Goal: Submit feedback/report problem

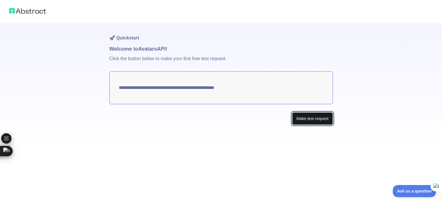
click at [300, 119] on button "Make test request" at bounding box center [312, 118] width 41 height 13
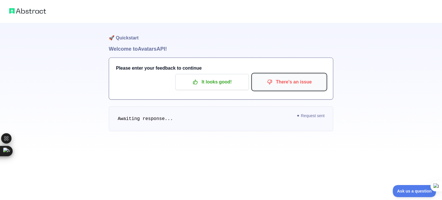
click at [269, 87] on button "There's an issue" at bounding box center [289, 82] width 74 height 16
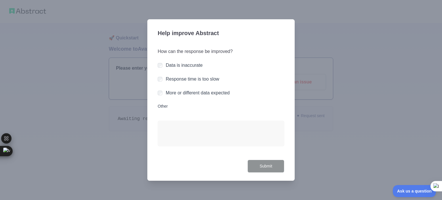
click at [178, 66] on label "Data is inaccurate" at bounding box center [184, 65] width 37 height 5
click at [270, 167] on button "Submit" at bounding box center [265, 166] width 37 height 13
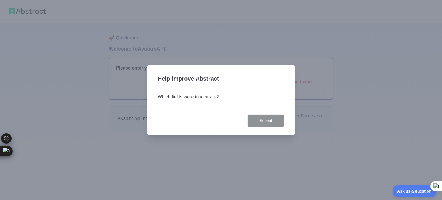
click at [194, 99] on h3 "Which fields were inaccurate?" at bounding box center [221, 96] width 127 height 7
click at [223, 110] on div "Which fields were inaccurate?" at bounding box center [221, 101] width 127 height 28
drag, startPoint x: 178, startPoint y: 101, endPoint x: 182, endPoint y: 97, distance: 5.9
click at [182, 97] on div "Which fields were inaccurate?" at bounding box center [221, 97] width 127 height 9
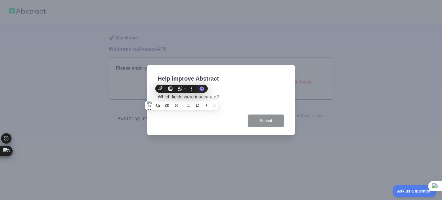
click at [224, 95] on h3 "Which fields were inaccurate?" at bounding box center [221, 96] width 127 height 7
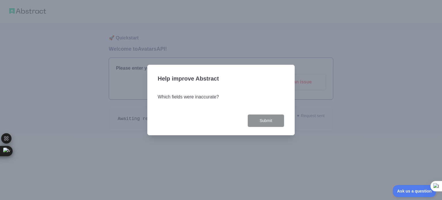
click at [177, 107] on div "Which fields were inaccurate?" at bounding box center [221, 101] width 127 height 28
click at [173, 112] on div "Which fields were inaccurate?" at bounding box center [221, 101] width 127 height 28
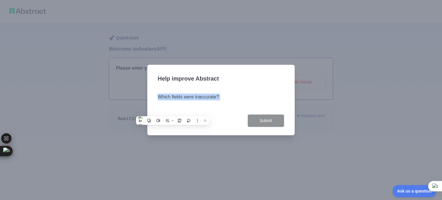
click at [173, 112] on div "Which fields were inaccurate?" at bounding box center [221, 101] width 127 height 28
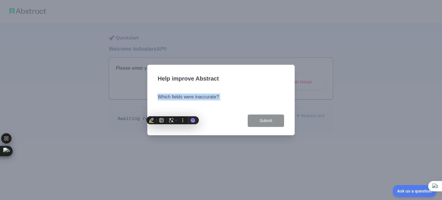
click at [173, 112] on div "Which fields were inaccurate?" at bounding box center [221, 101] width 127 height 28
